Goal: Transaction & Acquisition: Book appointment/travel/reservation

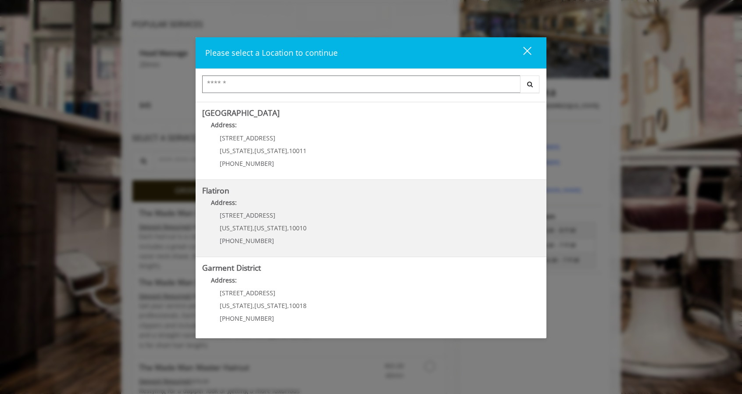
scroll to position [219, 0]
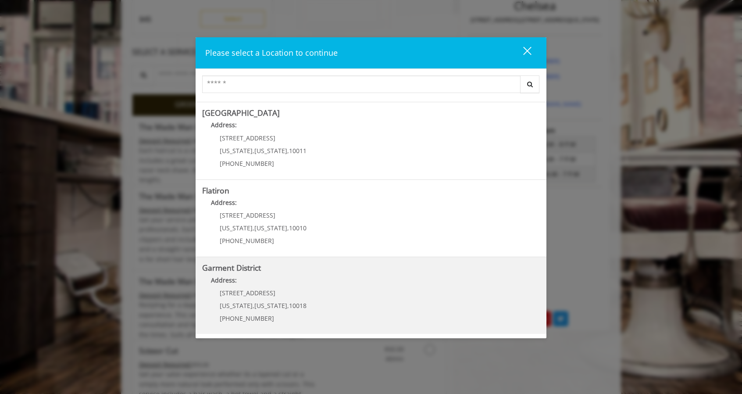
click at [444, 302] on District "Garment District Address: [STREET_ADDRESS][US_STATE][US_STATE] (212) 997-4247" at bounding box center [370, 295] width 337 height 64
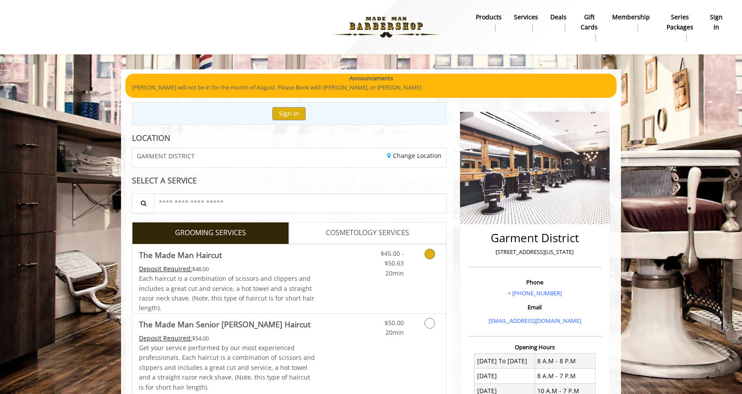
click at [429, 254] on icon "Grooming services" at bounding box center [429, 253] width 11 height 11
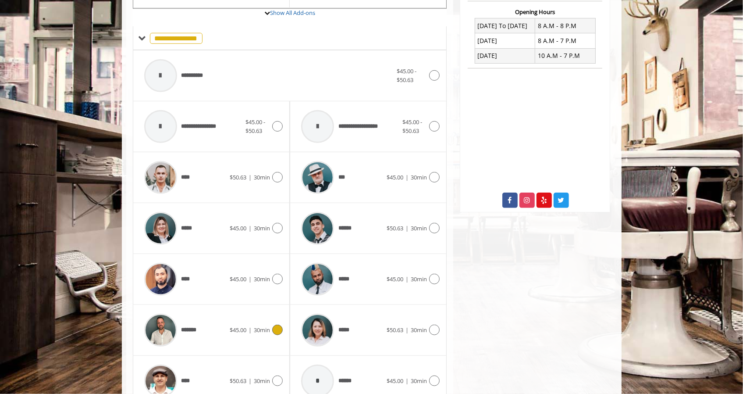
scroll to position [287, 0]
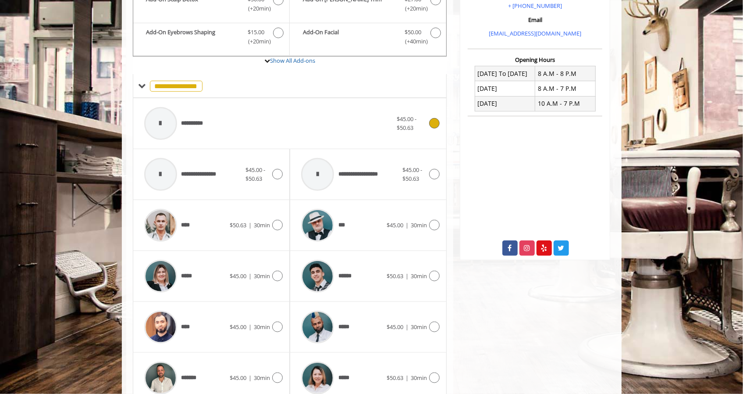
click at [433, 121] on icon at bounding box center [434, 123] width 11 height 11
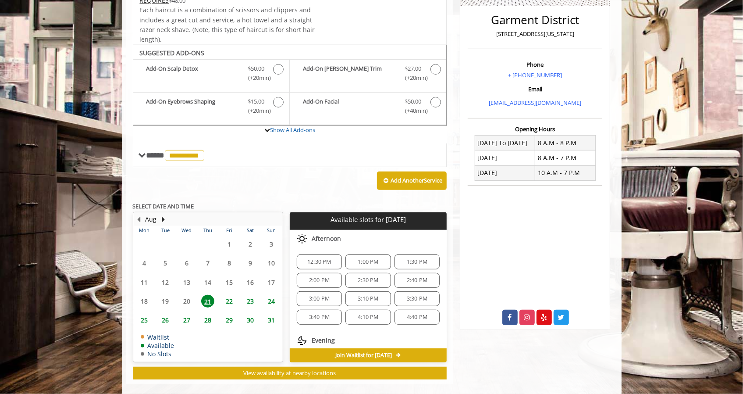
scroll to position [227, 0]
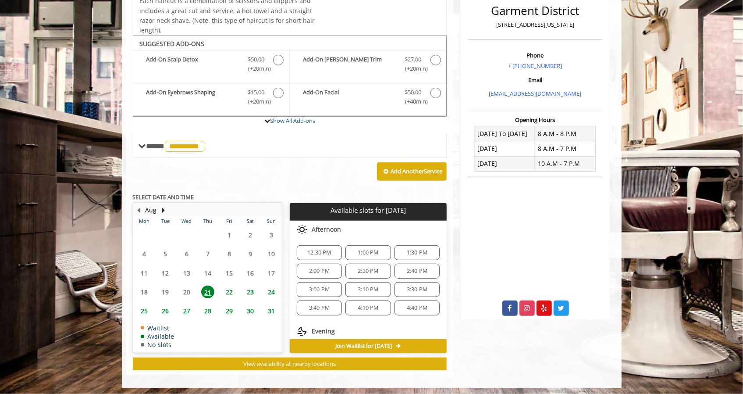
click at [324, 249] on span "12:30 PM" at bounding box center [319, 252] width 24 height 7
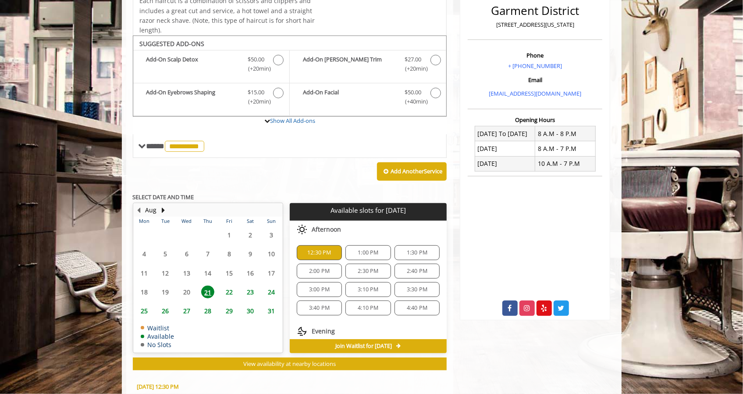
scroll to position [385, 0]
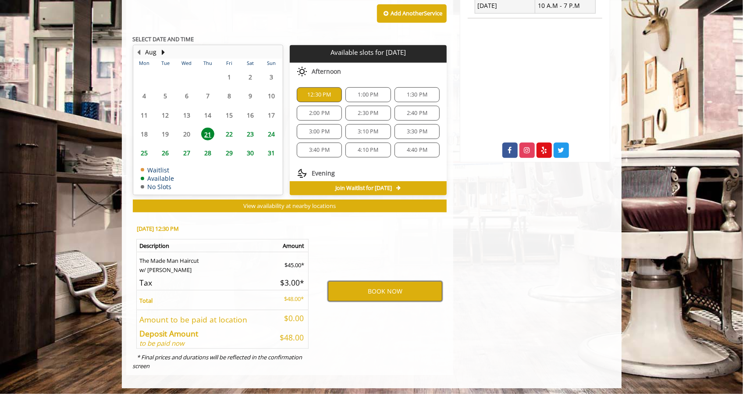
click at [384, 285] on button "BOOK NOW" at bounding box center [385, 291] width 114 height 20
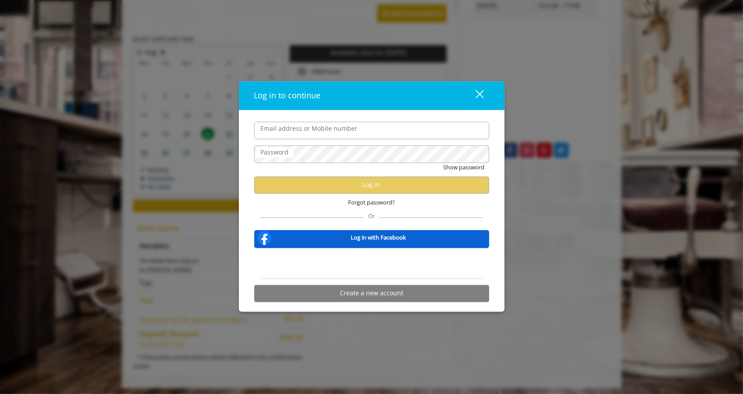
click at [327, 126] on input "Email address or Mobile number" at bounding box center [371, 131] width 235 height 18
type input "**********"
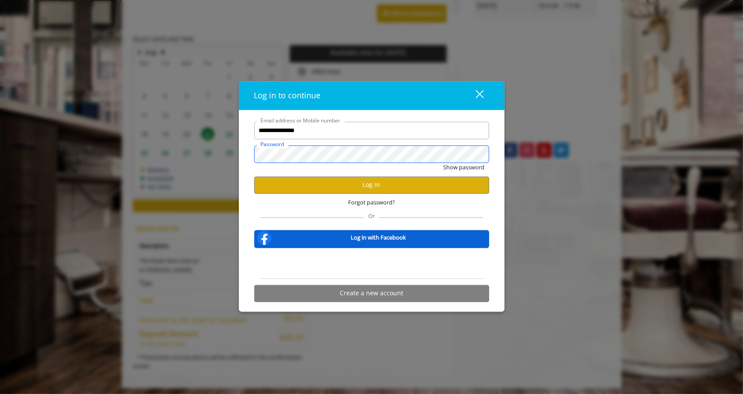
click at [444, 163] on button "Show password" at bounding box center [464, 167] width 41 height 9
click at [374, 184] on button "Log in" at bounding box center [371, 184] width 235 height 17
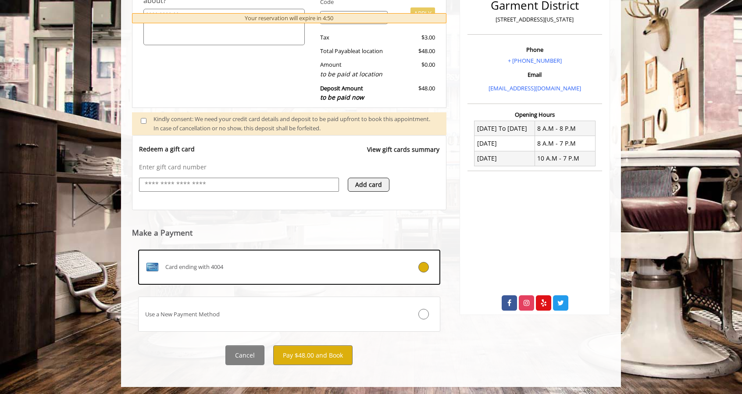
scroll to position [233, 0]
click at [323, 355] on button "Pay $48.00 and Book" at bounding box center [312, 354] width 79 height 20
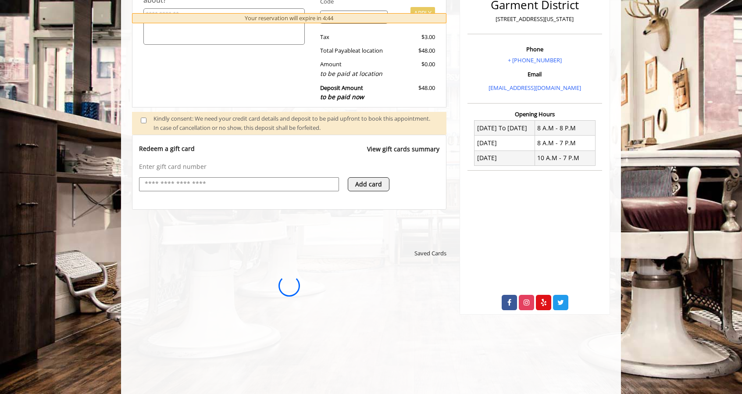
scroll to position [0, 0]
